Goal: Use online tool/utility

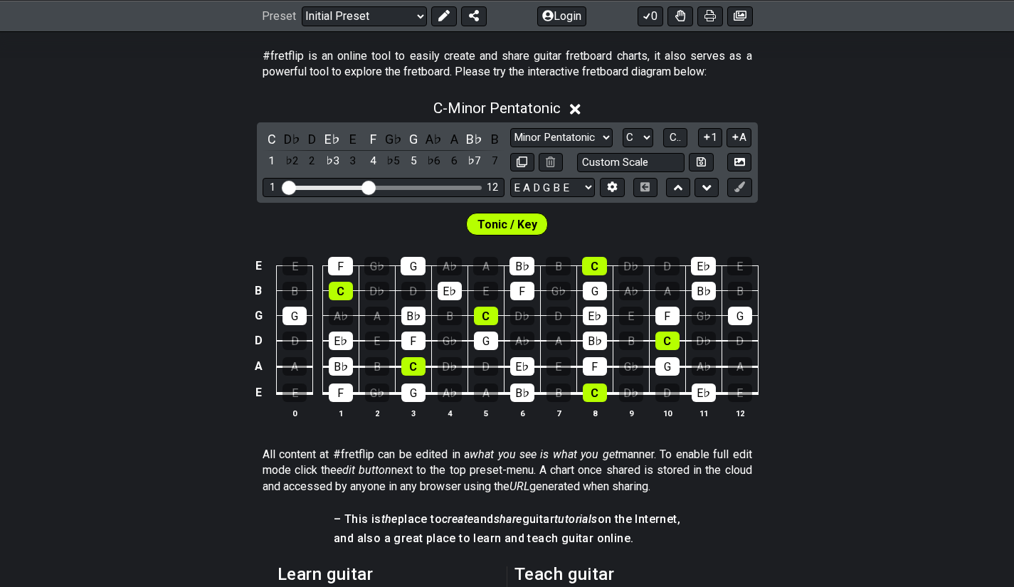
scroll to position [274, 0]
click at [591, 136] on select "Minor Pentatonic Click to edit Minor Pentatonic Major Pentatonic Minor Blues Ma…" at bounding box center [561, 136] width 102 height 19
click at [510, 127] on select "Minor Pentatonic Click to edit Minor Pentatonic Major Pentatonic Minor Blues Ma…" at bounding box center [561, 136] width 102 height 19
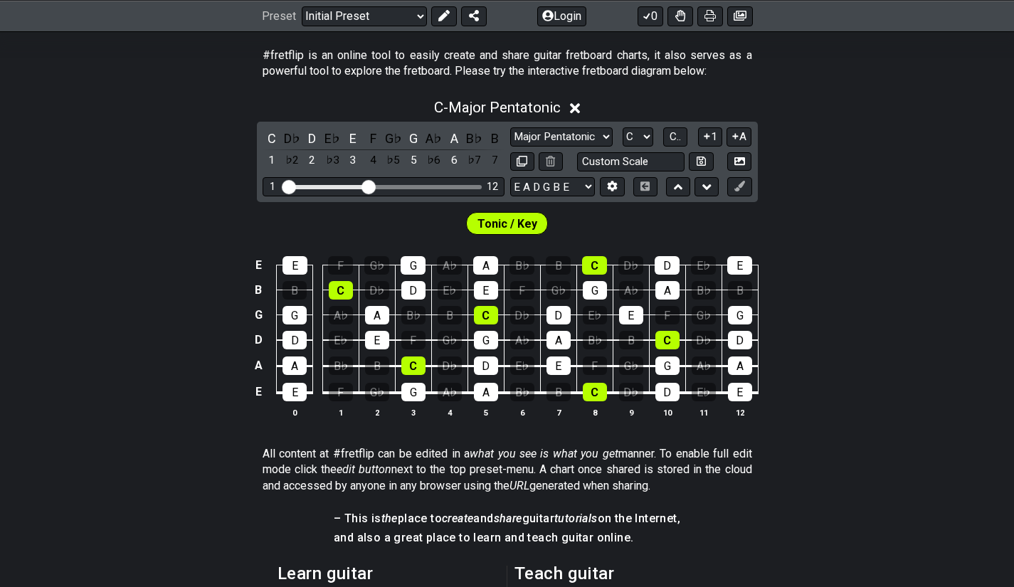
click at [595, 137] on select "Minor Pentatonic Click to edit Minor Pentatonic Major Pentatonic Minor Blues Ma…" at bounding box center [561, 136] width 102 height 19
select select "Major / [PERSON_NAME]"
click at [510, 127] on select "Minor Pentatonic Click to edit Minor Pentatonic Major Pentatonic Minor Blues Ma…" at bounding box center [561, 136] width 102 height 19
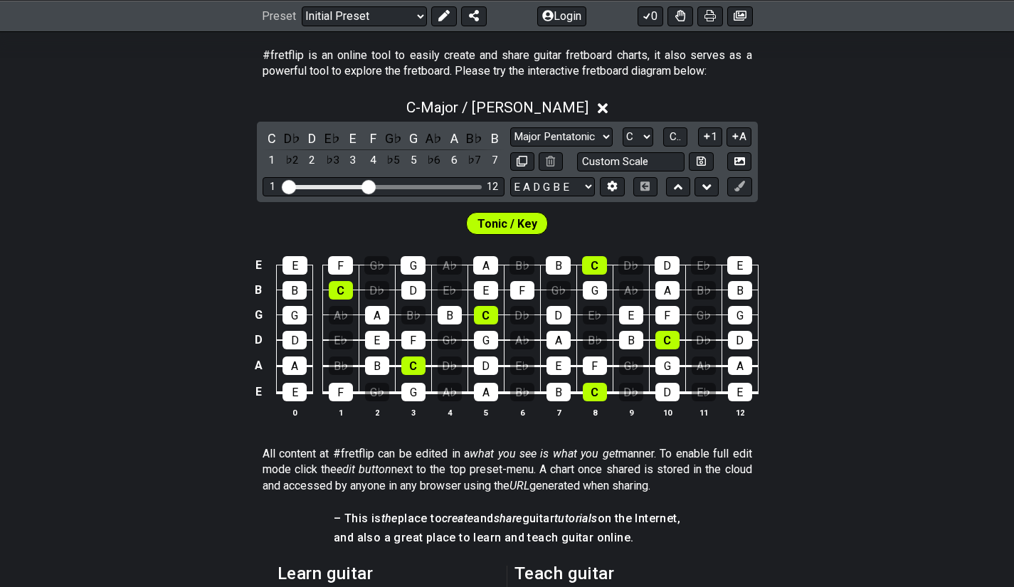
click at [632, 147] on div "Minor Pentatonic Click to edit Minor Pentatonic Major Pentatonic Minor Blues Ma…" at bounding box center [631, 149] width 242 height 44
click at [632, 145] on select "A♭ A A♯ B♭ B C C♯ D♭ D D♯ E♭ E F F♯ G♭ G G♯" at bounding box center [637, 136] width 31 height 19
select select "A"
click at [622, 127] on select "A♭ A A♯ B♭ B C C♯ D♭ D D♯ E♭ E F F♯ G♭ G G♯" at bounding box center [637, 136] width 31 height 19
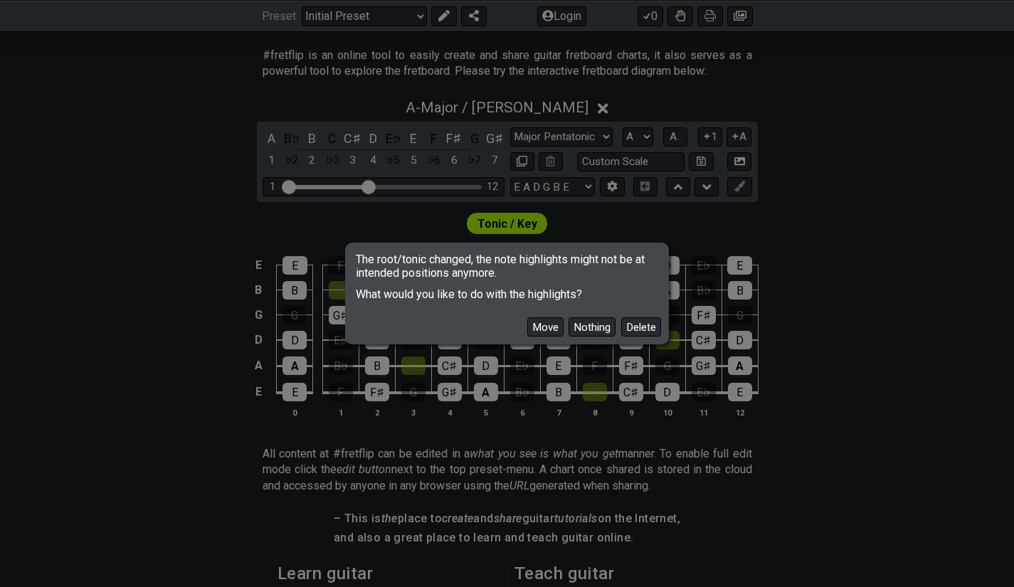
click at [632, 327] on button "Delete" at bounding box center [641, 326] width 40 height 19
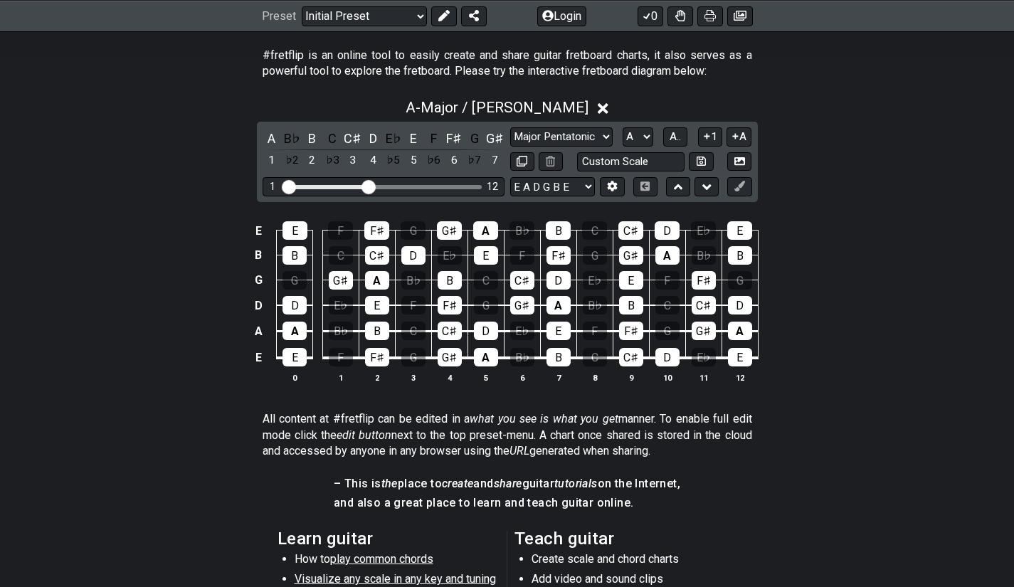
click at [565, 188] on select "E A D G B E E A D G B E E A D G B E B E A D F♯ B A D G C E A D A D G B E E♭ A♭ …" at bounding box center [552, 186] width 85 height 19
click at [510, 177] on select "E A D G B E E A D G B E E A D G B E B E A D F♯ B A D G C E A D A D G B E E♭ A♭ …" at bounding box center [552, 186] width 85 height 19
click at [609, 190] on icon at bounding box center [612, 186] width 10 height 11
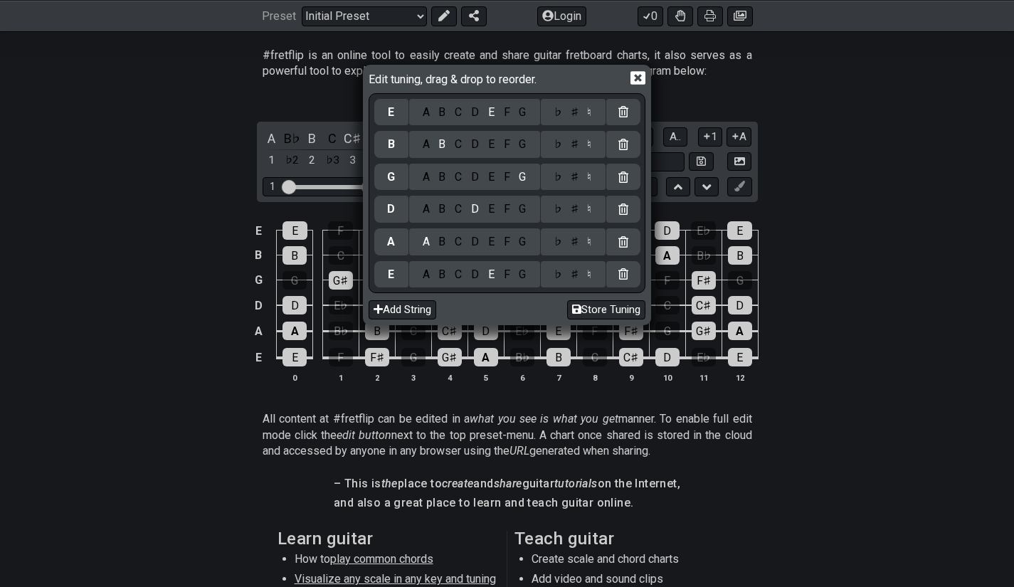
click at [404, 309] on button "Add String" at bounding box center [402, 309] width 68 height 19
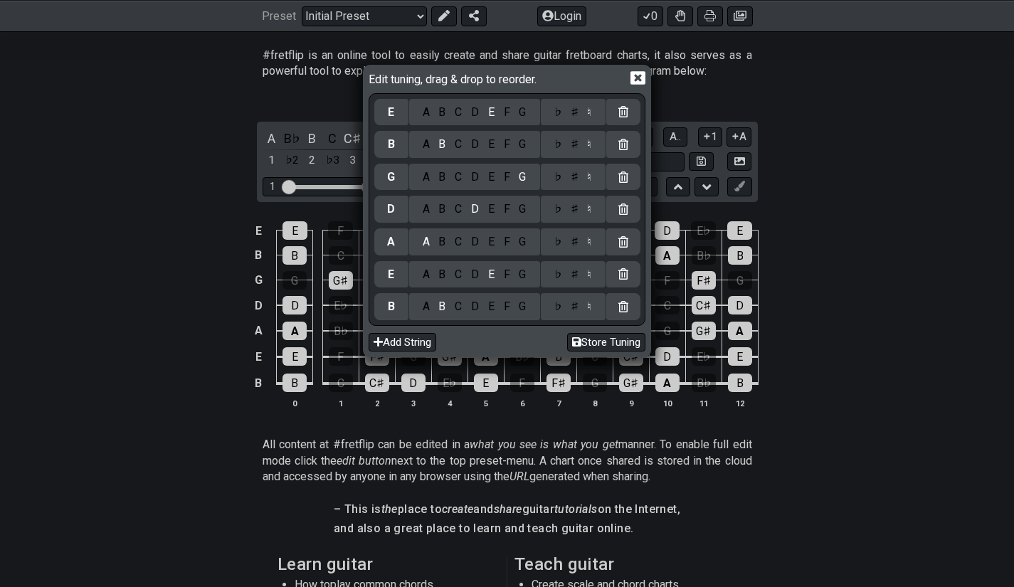
click at [424, 311] on div "A" at bounding box center [426, 307] width 16 height 16
click at [622, 344] on button "Store Tuning" at bounding box center [606, 342] width 78 height 19
click at [418, 342] on button "Add String" at bounding box center [402, 342] width 68 height 19
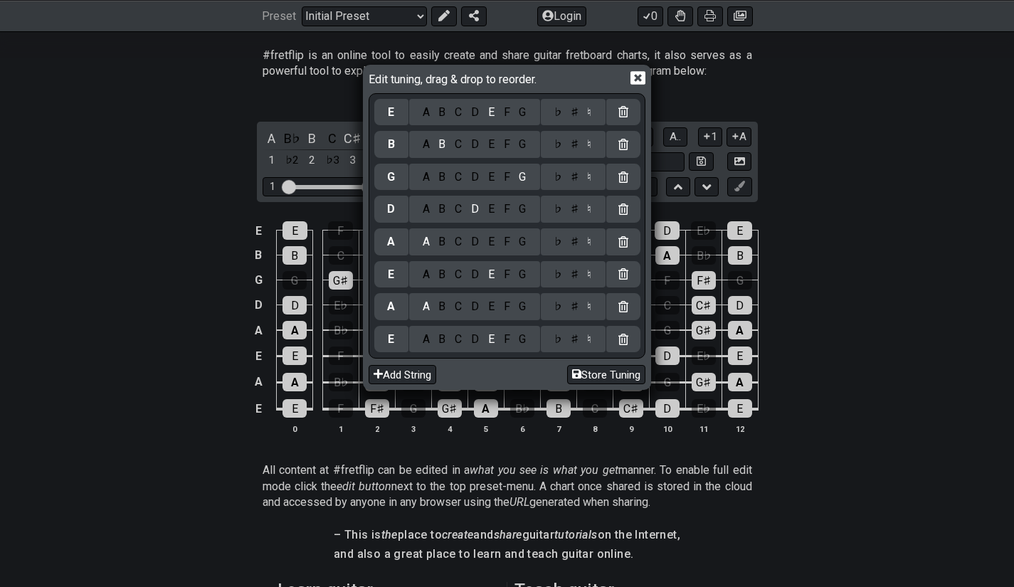
click at [614, 376] on button "Store Tuning" at bounding box center [606, 374] width 78 height 19
click at [634, 75] on icon at bounding box center [637, 77] width 15 height 15
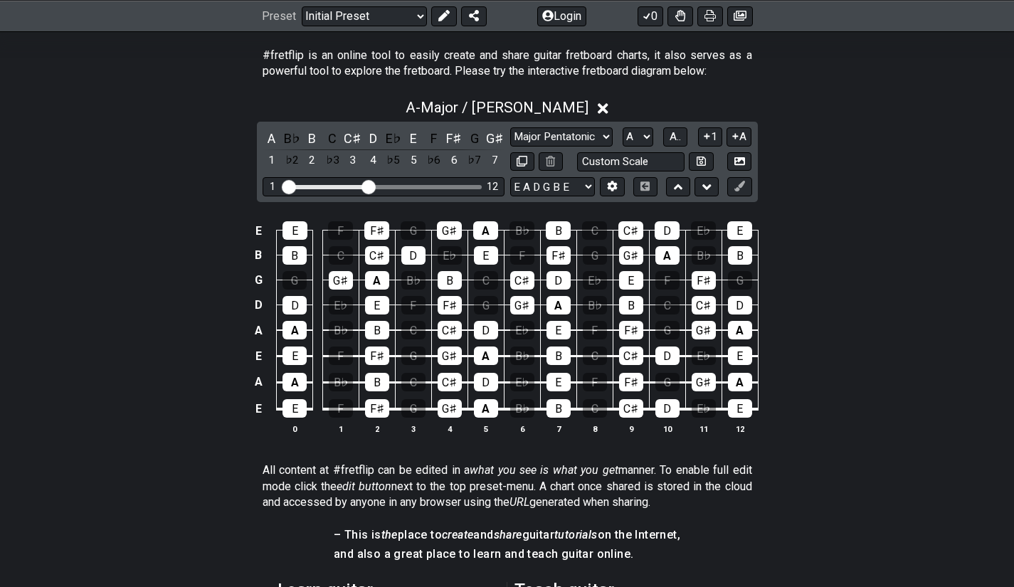
click at [676, 134] on span "A.." at bounding box center [674, 136] width 11 height 13
click at [381, 253] on div "3" at bounding box center [377, 255] width 24 height 18
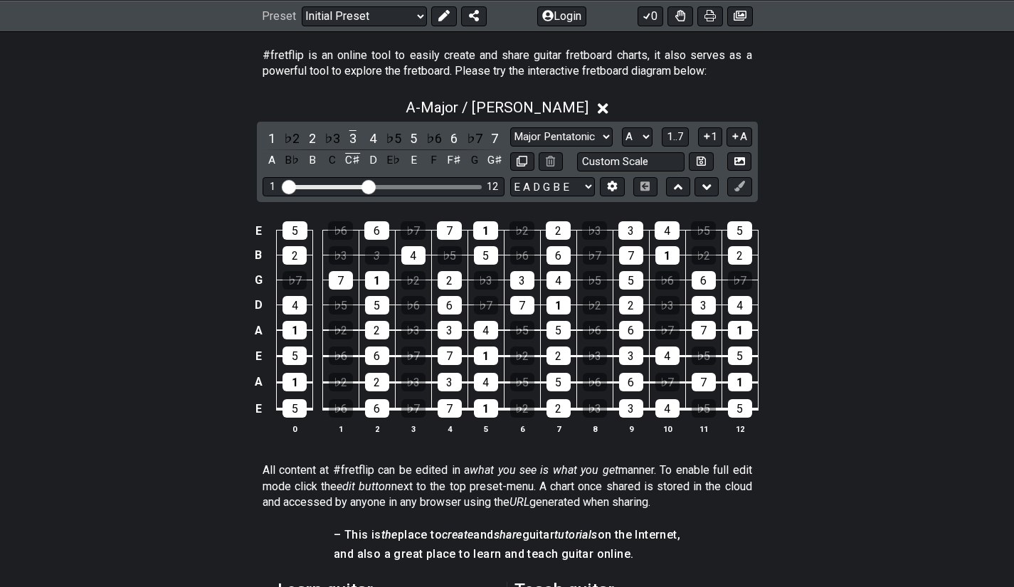
click at [385, 260] on div "3" at bounding box center [377, 255] width 24 height 18
click at [735, 185] on icon at bounding box center [739, 186] width 11 height 11
click at [744, 194] on button at bounding box center [739, 186] width 24 height 19
click at [734, 185] on icon at bounding box center [739, 186] width 11 height 11
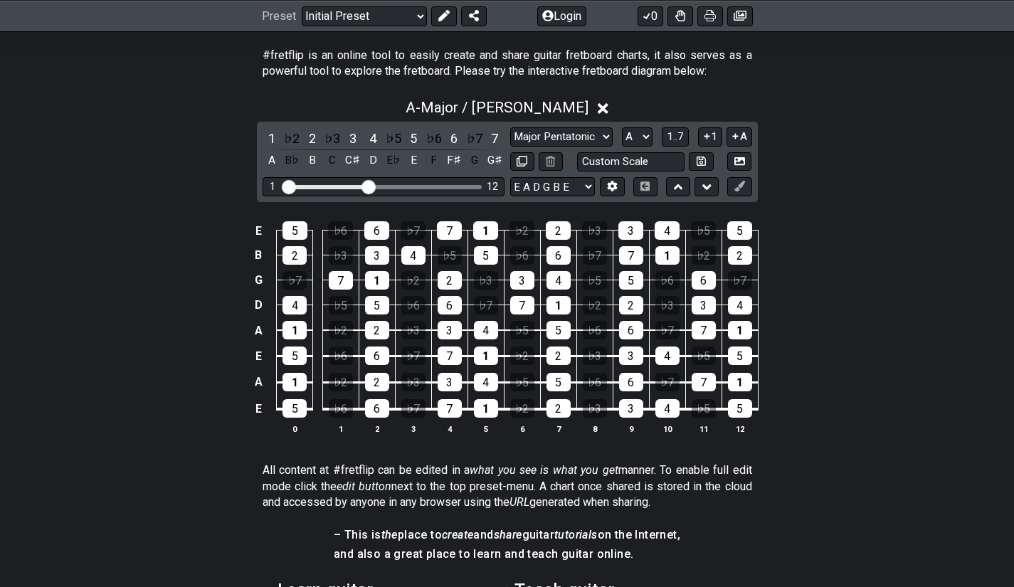
click at [696, 188] on button at bounding box center [706, 186] width 24 height 19
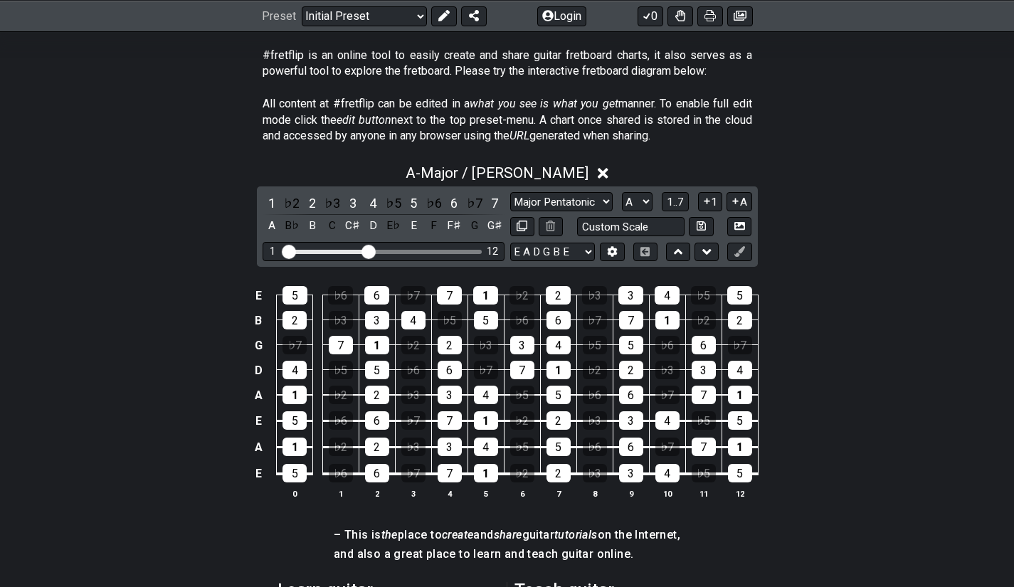
click at [673, 252] on button at bounding box center [678, 252] width 24 height 19
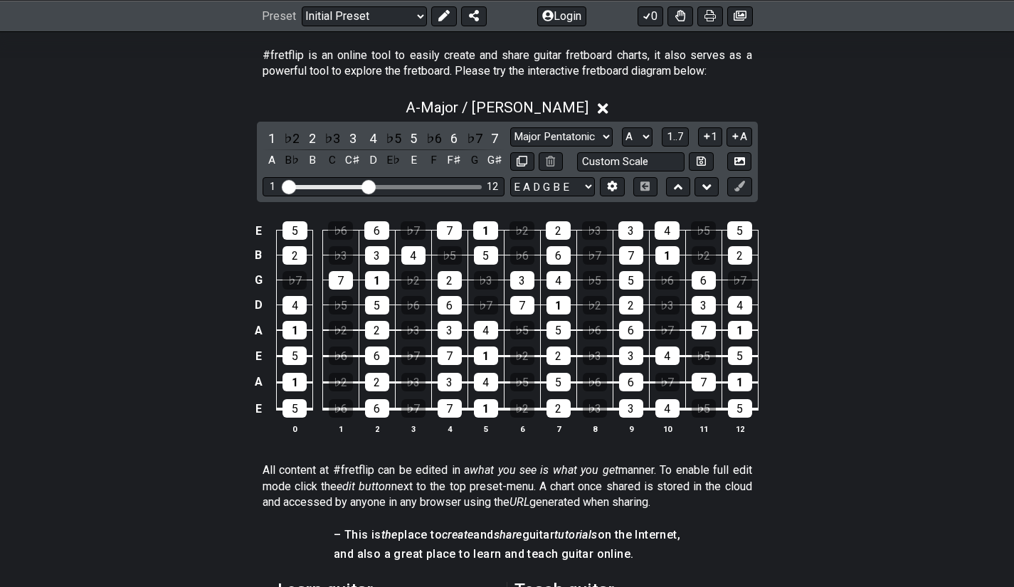
click at [713, 191] on button at bounding box center [706, 186] width 24 height 19
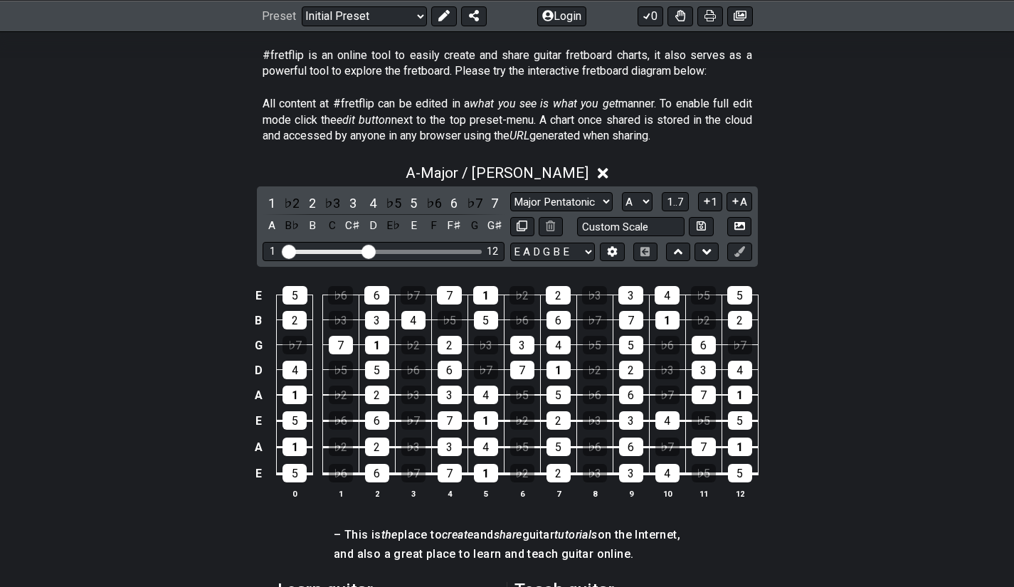
click at [678, 248] on icon at bounding box center [678, 252] width 9 height 14
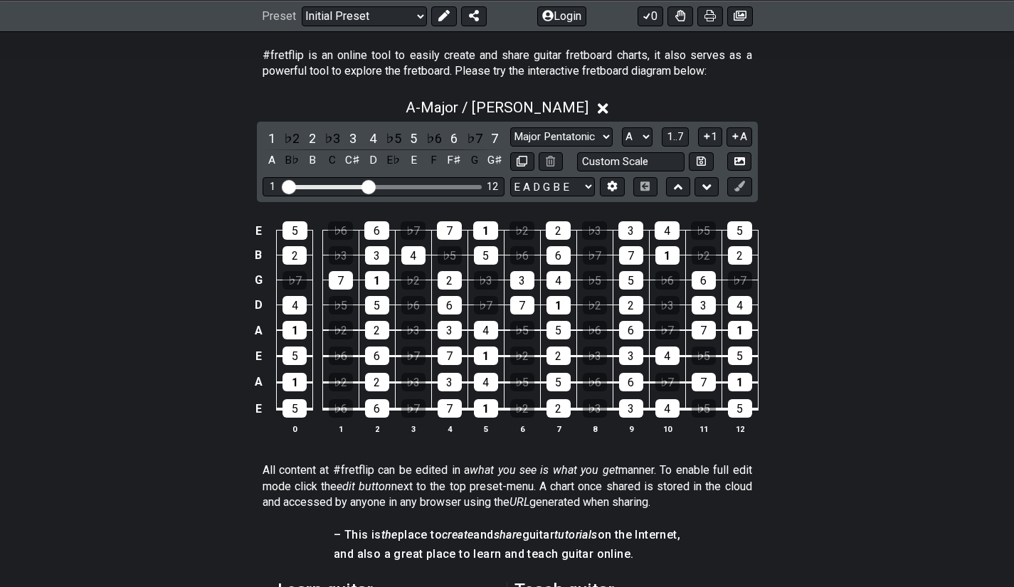
click at [708, 190] on icon at bounding box center [706, 187] width 9 height 14
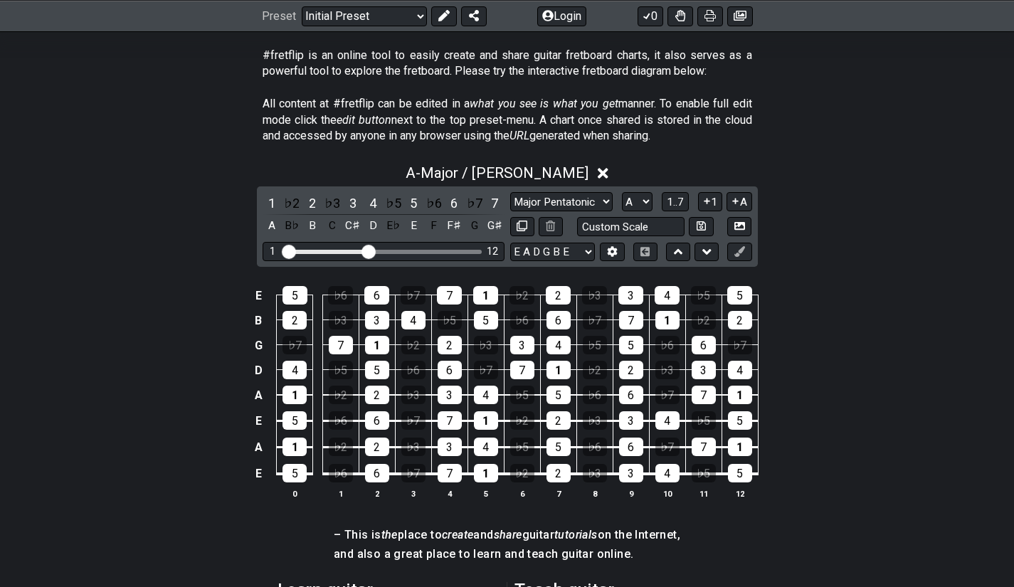
click at [708, 190] on div "1 ♭2 2 ♭3 3 4 ♭5 5 ♭6 6 ♭7 7 A B♭ B C C♯ D E♭ E F F♯ G G♯ Minor Pentatonic Clic…" at bounding box center [507, 226] width 501 height 80
click at [706, 254] on icon at bounding box center [706, 252] width 9 height 6
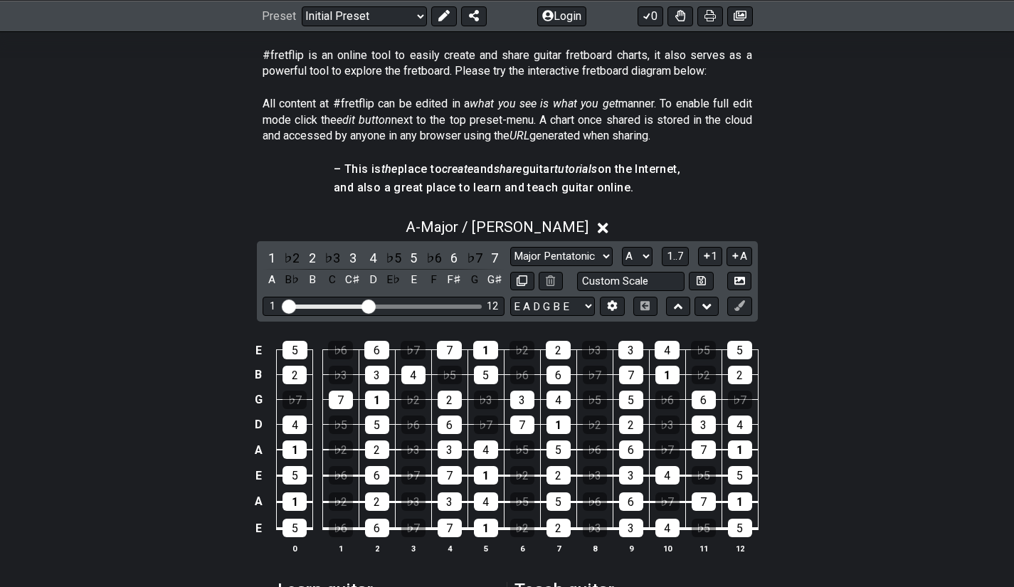
click at [682, 306] on icon at bounding box center [678, 306] width 9 height 14
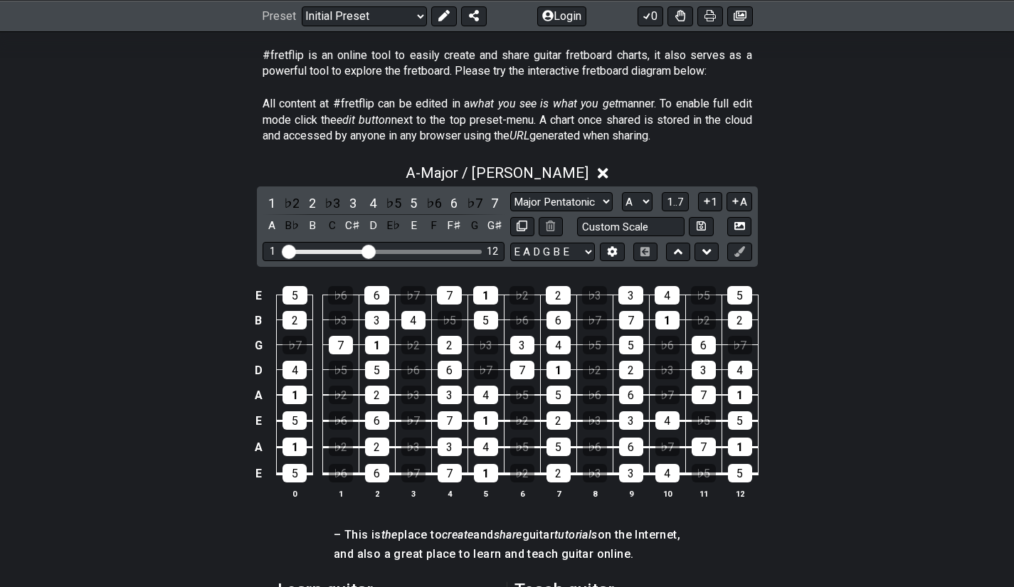
click at [675, 257] on icon at bounding box center [678, 252] width 9 height 14
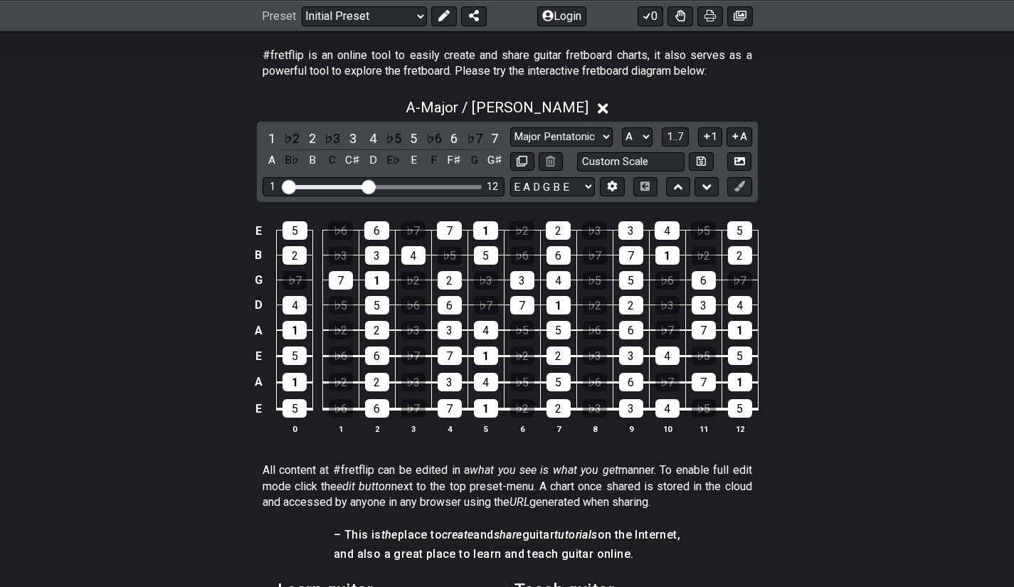
click at [340, 254] on div "♭3" at bounding box center [341, 255] width 24 height 18
click at [344, 255] on div "♭3" at bounding box center [341, 255] width 24 height 18
click at [338, 256] on div "♭3" at bounding box center [341, 255] width 24 height 18
click at [290, 250] on div "2" at bounding box center [294, 255] width 24 height 18
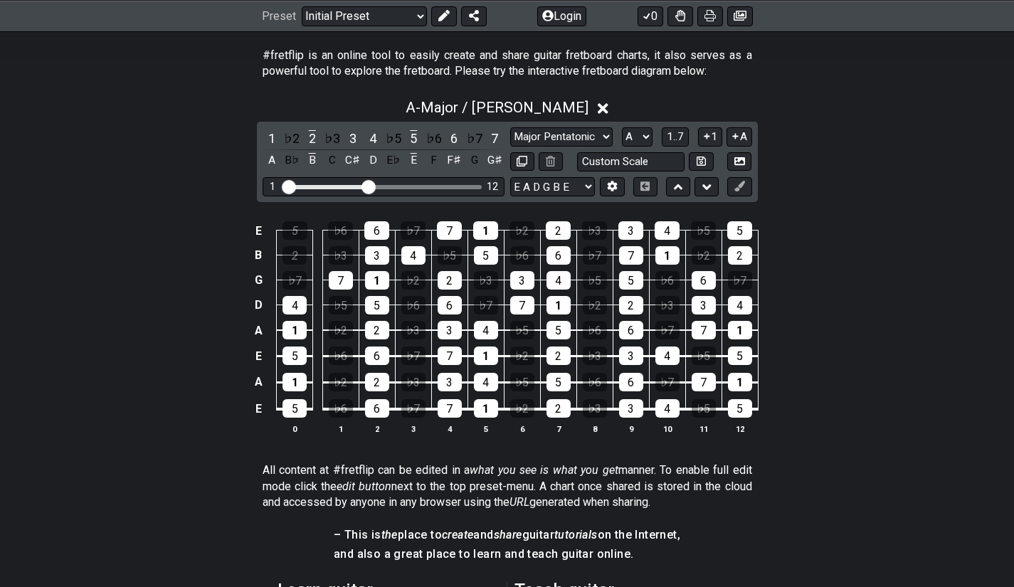
click at [292, 232] on div "5" at bounding box center [294, 230] width 25 height 18
drag, startPoint x: 300, startPoint y: 312, endPoint x: 299, endPoint y: 329, distance: 17.1
click at [299, 329] on tbody "E 5 ♭6 6 ♭7 7 1 ♭2 2 ♭3 3 4 ♭5 5 B 2 ♭3 3 4 ♭5 5 ♭6 6 ♭7 7 1 ♭2 2 G ♭7 7 1 ♭2 2…" at bounding box center [504, 315] width 508 height 218
click at [299, 329] on div "1" at bounding box center [294, 330] width 24 height 18
click at [295, 350] on div "5" at bounding box center [294, 355] width 24 height 18
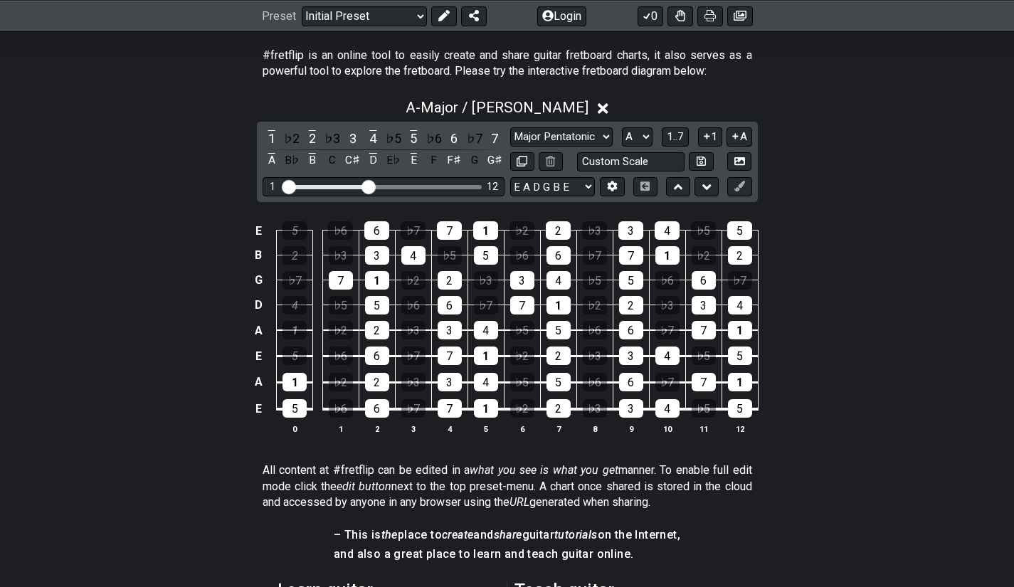
click at [295, 329] on div "1" at bounding box center [294, 330] width 24 height 18
click at [292, 378] on div "1" at bounding box center [294, 382] width 24 height 18
click at [294, 402] on div "5" at bounding box center [294, 408] width 24 height 18
drag, startPoint x: 339, startPoint y: 272, endPoint x: 378, endPoint y: 230, distance: 57.9
click at [378, 230] on tbody "E 5 ♭6 6 ♭7 7 1 ♭2 2 ♭3 3 4 ♭5 5 B 2 ♭3 3 4 ♭5 5 ♭6 6 ♭7 7 1 ♭2 2 G ♭7 7 1 ♭2 2…" at bounding box center [504, 315] width 508 height 218
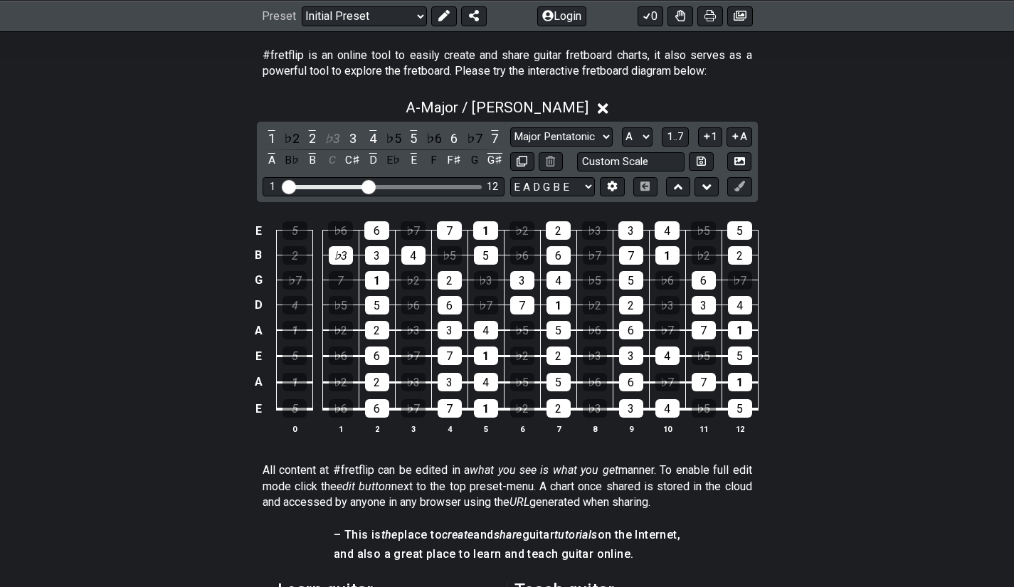
click at [378, 230] on div "6" at bounding box center [376, 230] width 25 height 18
click at [345, 258] on div "♭3" at bounding box center [341, 255] width 24 height 18
click at [367, 237] on div "6" at bounding box center [376, 230] width 25 height 18
click at [407, 248] on div "4" at bounding box center [413, 255] width 24 height 18
click at [385, 252] on div "3" at bounding box center [377, 255] width 24 height 18
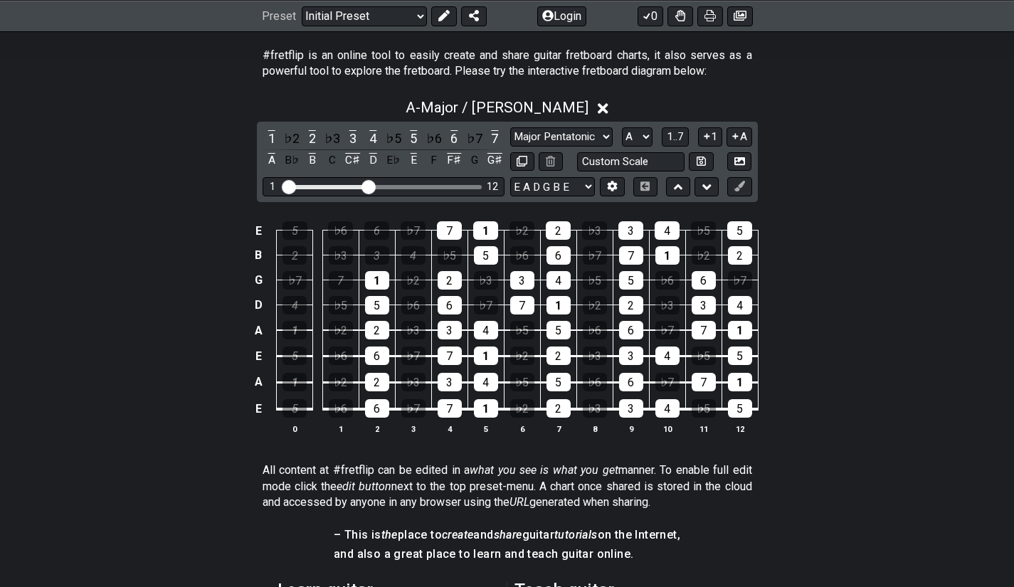
click at [382, 270] on td "1" at bounding box center [376, 267] width 36 height 25
click at [380, 281] on div "1" at bounding box center [377, 280] width 24 height 18
click at [380, 300] on div "5" at bounding box center [377, 305] width 24 height 18
click at [376, 321] on div "2" at bounding box center [377, 330] width 24 height 18
click at [371, 357] on div "6" at bounding box center [377, 355] width 24 height 18
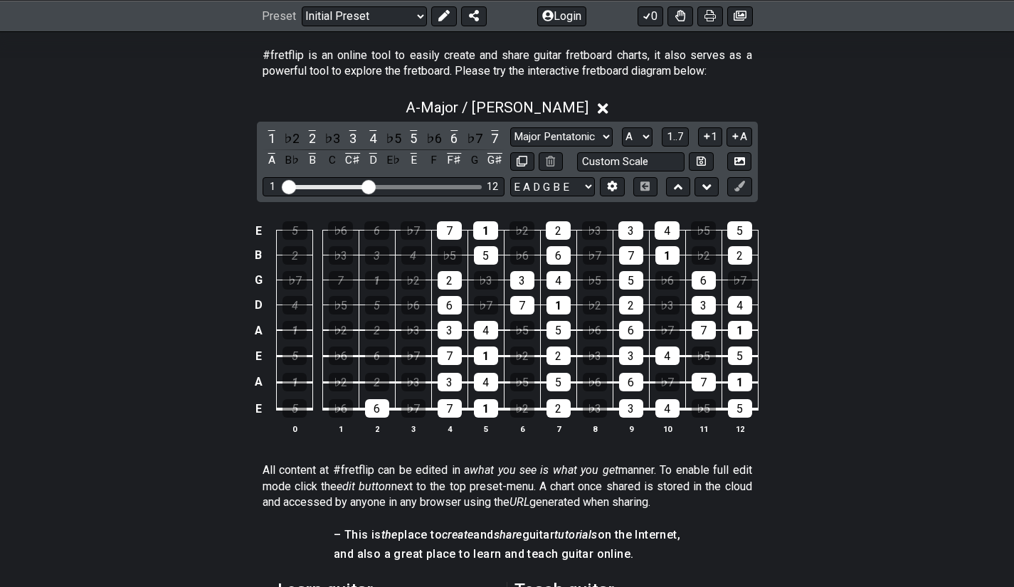
click at [371, 378] on div "2" at bounding box center [377, 382] width 24 height 18
click at [376, 403] on div "6" at bounding box center [377, 408] width 24 height 18
click at [302, 382] on div "1" at bounding box center [294, 382] width 24 height 18
click at [378, 260] on div "3" at bounding box center [377, 255] width 24 height 18
click at [302, 354] on div "5" at bounding box center [294, 355] width 24 height 18
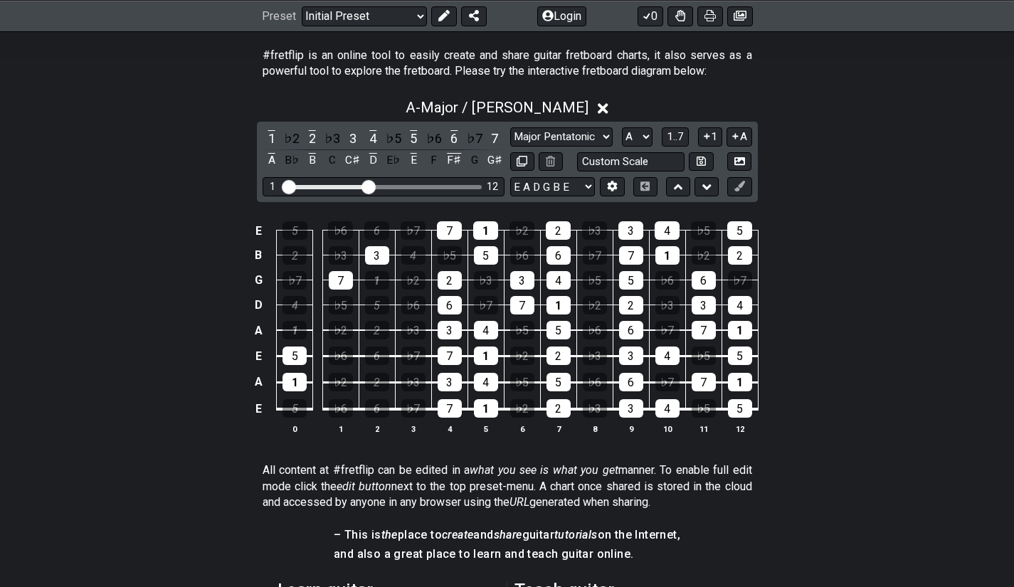
click at [344, 272] on div "7" at bounding box center [341, 280] width 24 height 18
click at [380, 331] on div "2" at bounding box center [377, 330] width 24 height 18
click at [299, 299] on div "4" at bounding box center [294, 305] width 24 height 18
click at [380, 233] on div "6" at bounding box center [376, 230] width 25 height 18
click at [578, 140] on select "Minor Pentatonic Click to edit Minor Pentatonic Major Pentatonic Minor Blues Ma…" at bounding box center [561, 136] width 102 height 19
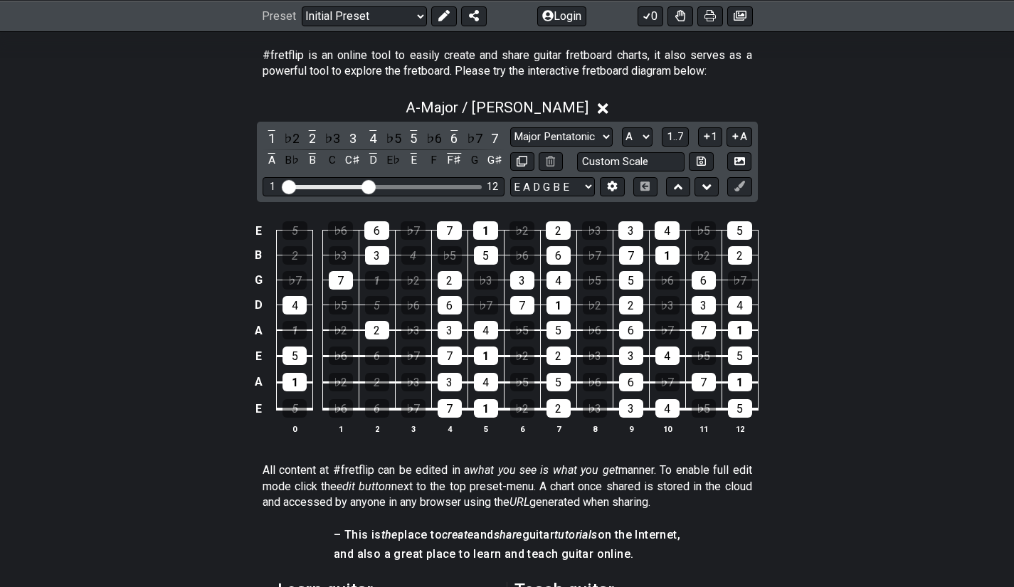
click at [578, 140] on select "Minor Pentatonic Click to edit Minor Pentatonic Major Pentatonic Minor Blues Ma…" at bounding box center [561, 136] width 102 height 19
click at [510, 127] on select "Minor Pentatonic Click to edit Minor Pentatonic Major Pentatonic Minor Blues Ma…" at bounding box center [561, 136] width 102 height 19
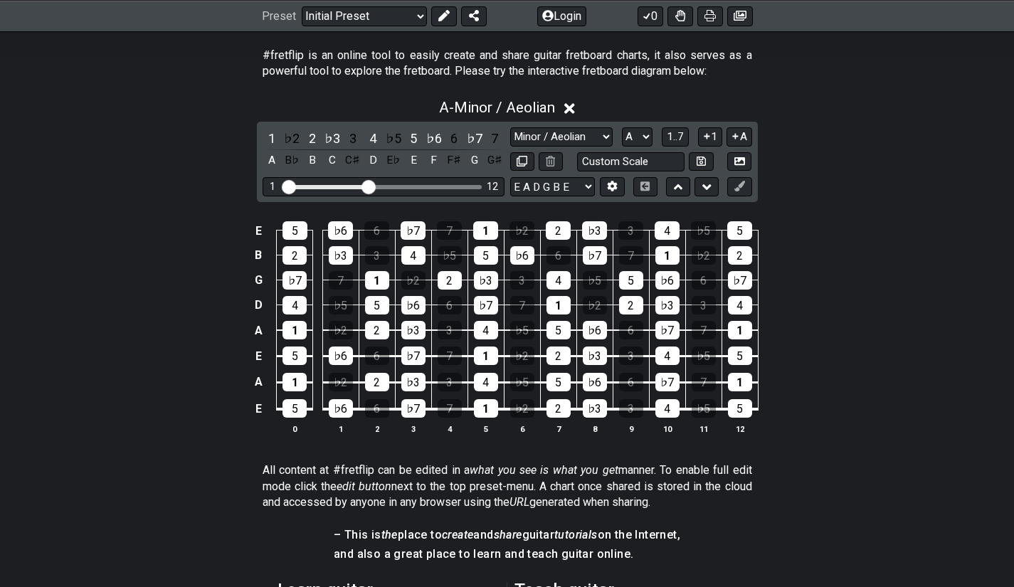
click at [296, 408] on div "5" at bounding box center [294, 408] width 24 height 18
click at [336, 410] on div "♭6" at bounding box center [341, 408] width 24 height 18
click at [377, 373] on td "2" at bounding box center [376, 369] width 36 height 26
click at [377, 378] on div "2" at bounding box center [377, 382] width 24 height 18
click at [405, 400] on div "♭7" at bounding box center [413, 408] width 24 height 18
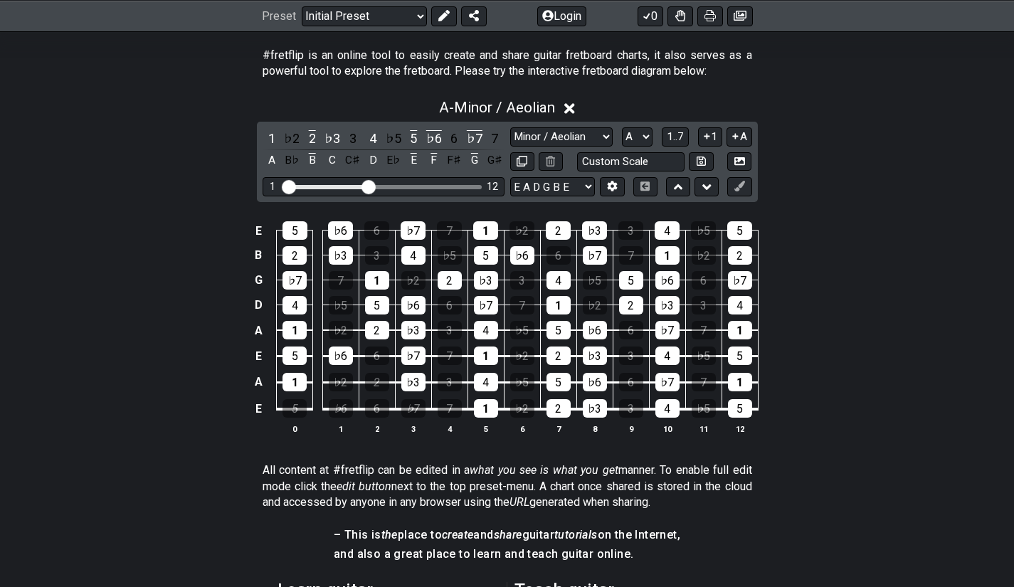
click at [406, 391] on div "♭3" at bounding box center [413, 382] width 24 height 18
click at [414, 362] on div "♭7" at bounding box center [413, 355] width 24 height 18
click at [410, 326] on div "♭3" at bounding box center [413, 330] width 24 height 18
click at [412, 293] on td "♭6" at bounding box center [413, 292] width 36 height 25
click at [411, 301] on div "♭6" at bounding box center [413, 305] width 24 height 18
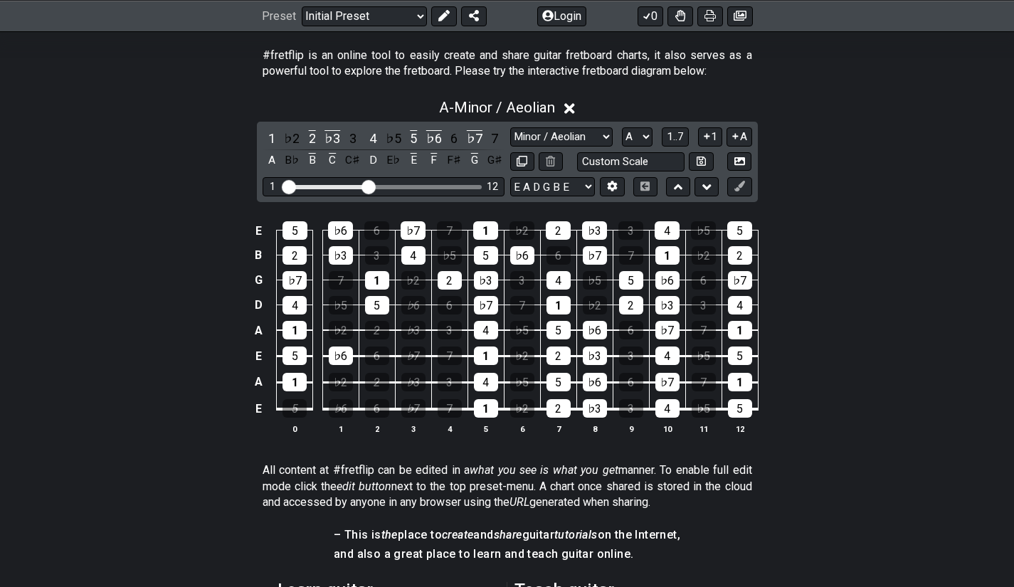
click at [381, 326] on div "2" at bounding box center [377, 330] width 24 height 18
click at [349, 354] on div "♭6" at bounding box center [341, 355] width 24 height 18
click at [298, 381] on div "1" at bounding box center [294, 382] width 24 height 18
click at [296, 367] on td "1" at bounding box center [295, 369] width 36 height 26
click at [296, 362] on div "5" at bounding box center [294, 355] width 24 height 18
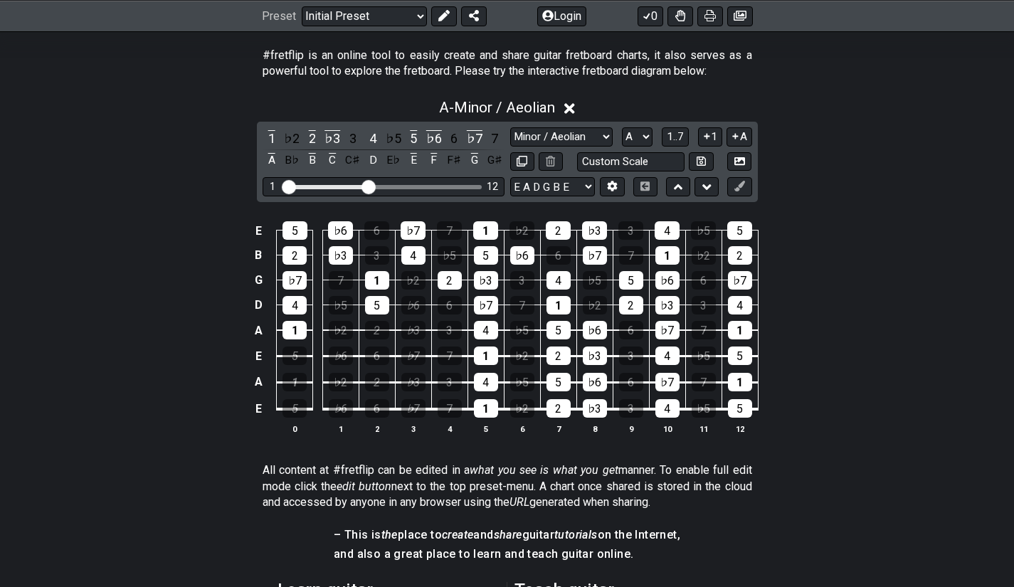
click at [301, 331] on div "1" at bounding box center [294, 330] width 24 height 18
click at [297, 313] on div "4" at bounding box center [294, 305] width 24 height 18
click at [299, 280] on div "♭7" at bounding box center [294, 280] width 24 height 18
click at [291, 255] on div "2" at bounding box center [294, 255] width 24 height 18
click at [291, 243] on td "2" at bounding box center [295, 242] width 36 height 25
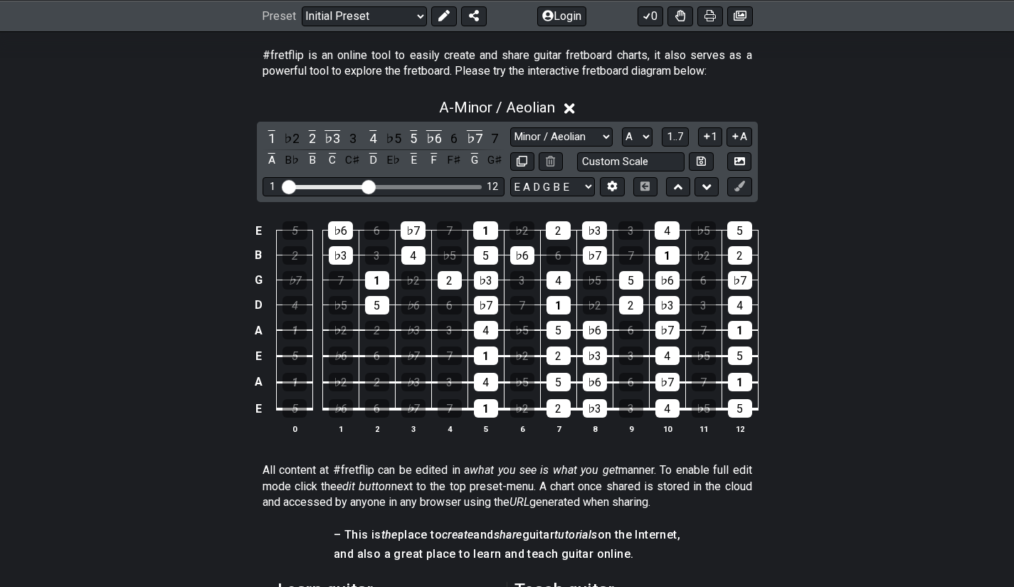
click at [291, 232] on div "5" at bounding box center [294, 230] width 25 height 18
click at [349, 230] on div "♭6" at bounding box center [340, 230] width 25 height 18
click at [348, 248] on div "♭3" at bounding box center [341, 255] width 24 height 18
click at [371, 277] on div "1" at bounding box center [377, 280] width 24 height 18
click at [379, 306] on div "5" at bounding box center [377, 305] width 24 height 18
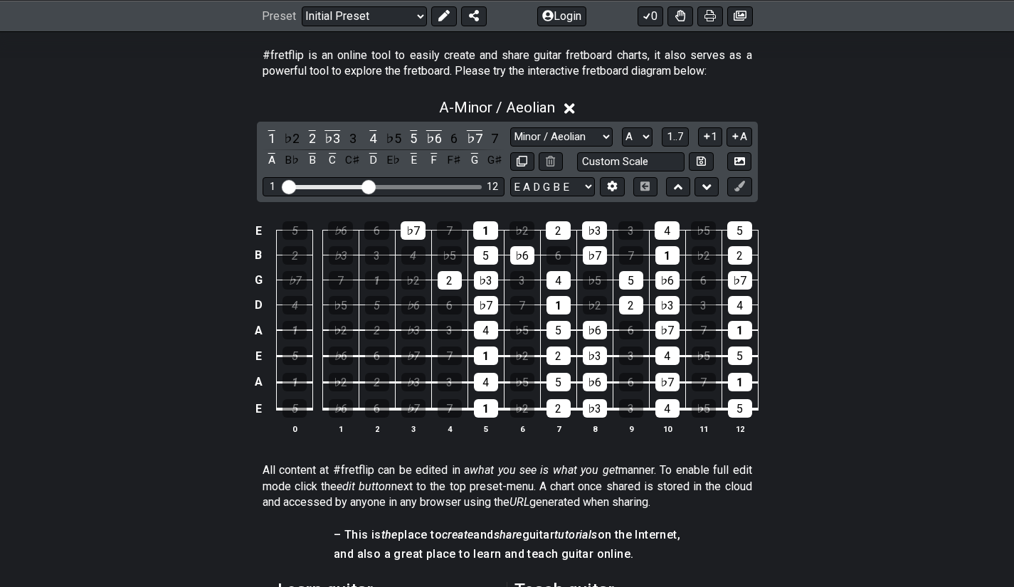
click at [410, 259] on div "4" at bounding box center [413, 255] width 24 height 18
click at [417, 226] on div "♭7" at bounding box center [412, 230] width 25 height 18
click at [292, 383] on div "1" at bounding box center [294, 382] width 24 height 18
click at [342, 256] on div "♭3" at bounding box center [341, 255] width 24 height 18
click at [295, 352] on div "5" at bounding box center [294, 355] width 24 height 18
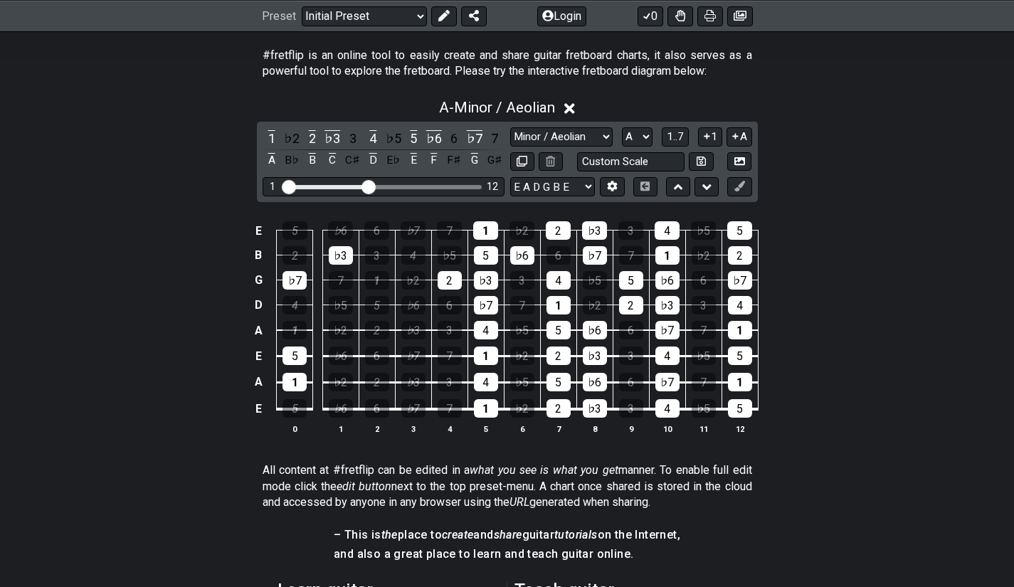
click at [298, 275] on div "♭7" at bounding box center [294, 280] width 24 height 18
click at [378, 329] on div "2" at bounding box center [377, 330] width 24 height 18
click at [289, 297] on div "4" at bounding box center [294, 305] width 24 height 18
click at [337, 222] on div "♭6" at bounding box center [340, 230] width 25 height 18
click at [377, 254] on div "3" at bounding box center [377, 255] width 24 height 18
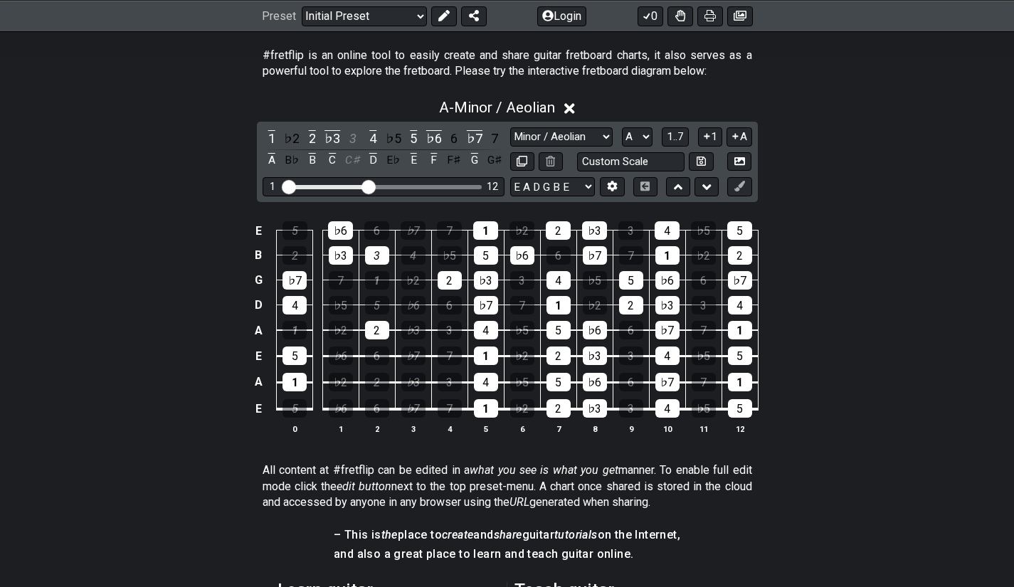
click at [372, 232] on div "6" at bounding box center [376, 230] width 25 height 18
click at [352, 232] on div "♭6" at bounding box center [340, 230] width 25 height 18
click at [346, 251] on div "♭3" at bounding box center [341, 255] width 24 height 18
click at [293, 272] on div "♭7" at bounding box center [294, 280] width 24 height 18
click at [334, 281] on div "7" at bounding box center [341, 280] width 24 height 18
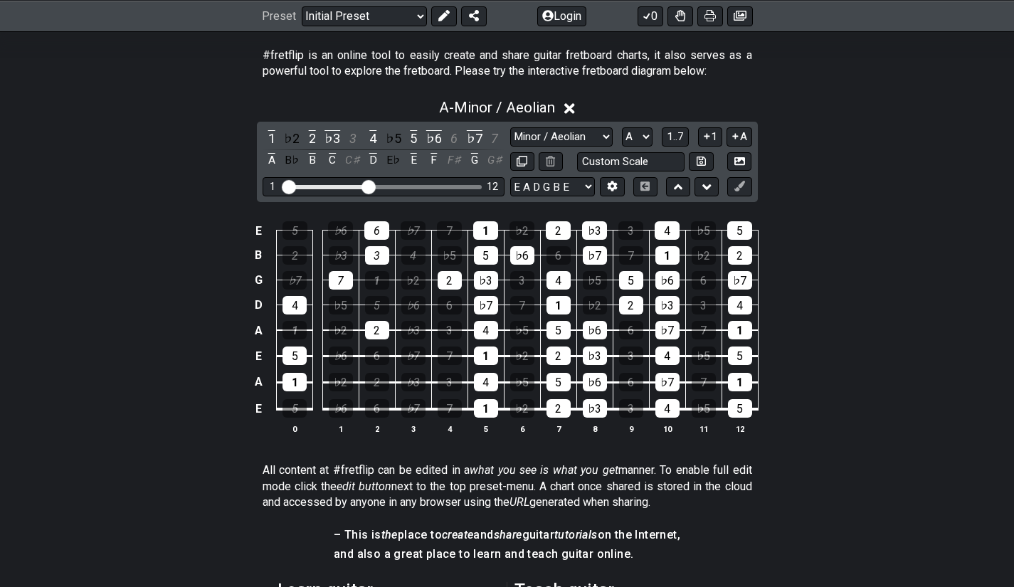
click at [575, 142] on select "Minor Pentatonic Click to edit Minor Pentatonic Major Pentatonic Minor Blues Ma…" at bounding box center [561, 136] width 102 height 19
select select "Major / [PERSON_NAME]"
click at [510, 127] on select "Minor Pentatonic Click to edit Minor Pentatonic Major Pentatonic Minor Blues Ma…" at bounding box center [561, 136] width 102 height 19
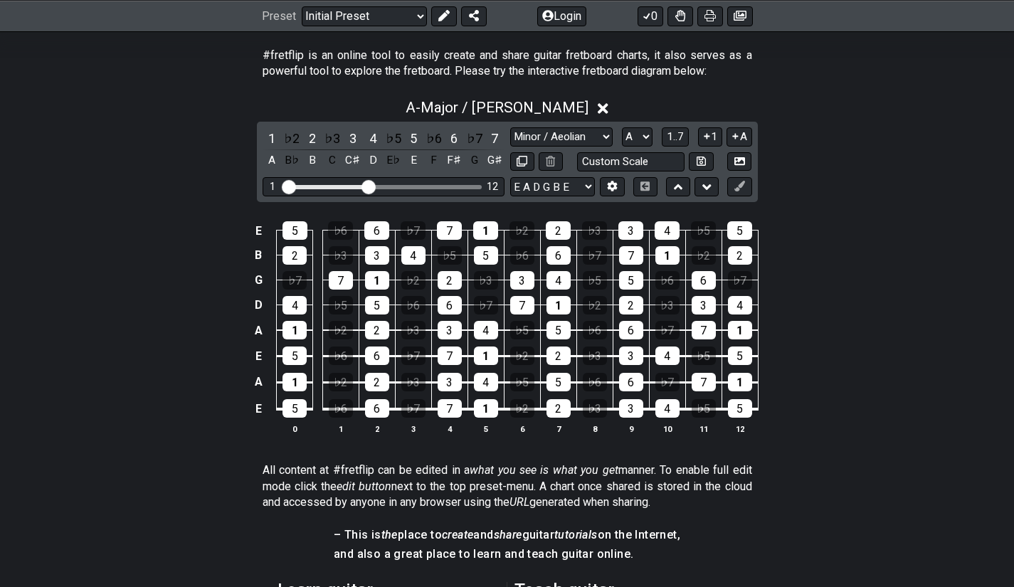
click at [298, 403] on div "5" at bounding box center [294, 408] width 24 height 18
click at [368, 408] on div "6" at bounding box center [377, 408] width 24 height 18
click at [378, 389] on div "2" at bounding box center [377, 382] width 24 height 18
click at [375, 352] on div "6" at bounding box center [377, 355] width 24 height 18
click at [293, 329] on div "1" at bounding box center [294, 330] width 24 height 18
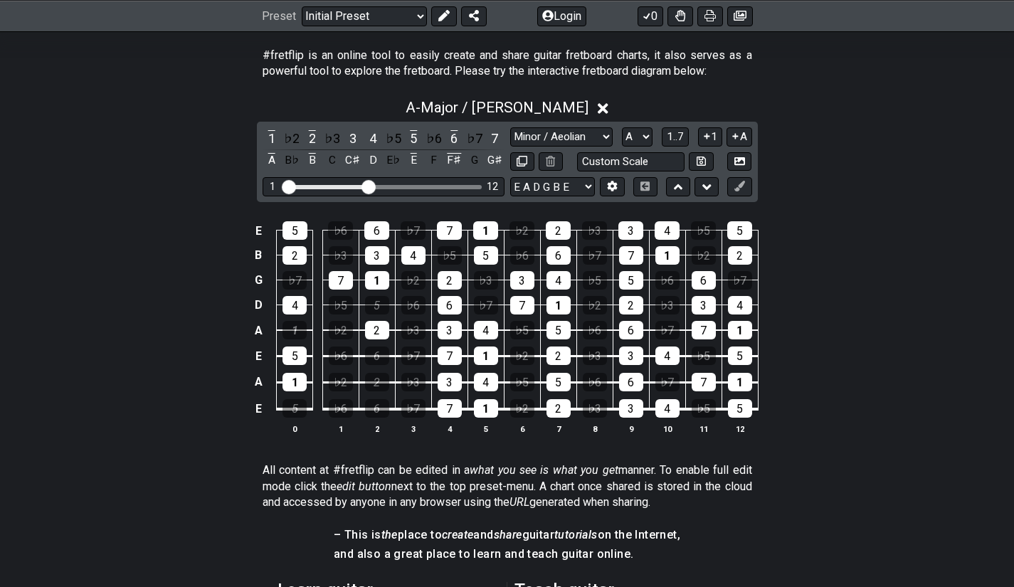
click at [381, 308] on div "5" at bounding box center [377, 305] width 24 height 18
click at [376, 289] on div "1" at bounding box center [377, 280] width 24 height 18
click at [299, 257] on div "2" at bounding box center [294, 255] width 24 height 18
click at [407, 262] on div "4" at bounding box center [413, 255] width 24 height 18
click at [299, 231] on div "5" at bounding box center [294, 230] width 25 height 18
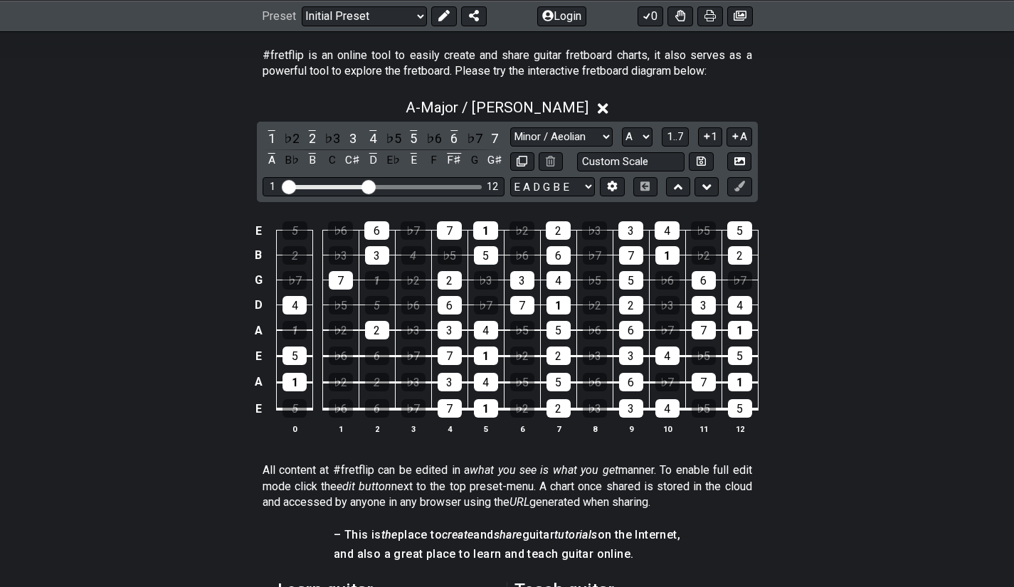
click at [675, 136] on span "1..7" at bounding box center [674, 136] width 17 height 13
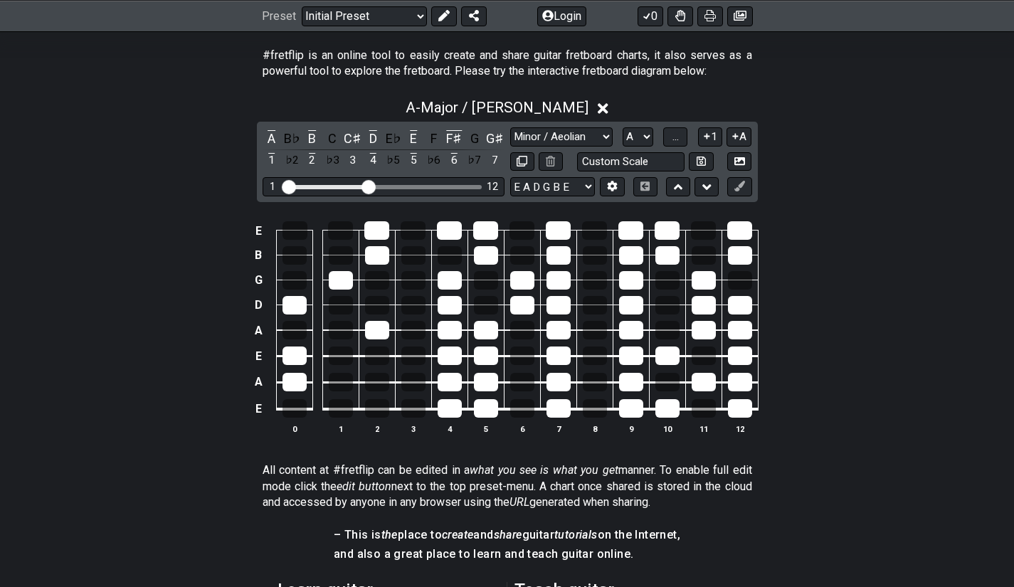
click at [677, 141] on span "..." at bounding box center [675, 136] width 6 height 13
